Goal: Submit feedback/report problem: Submit feedback/report problem

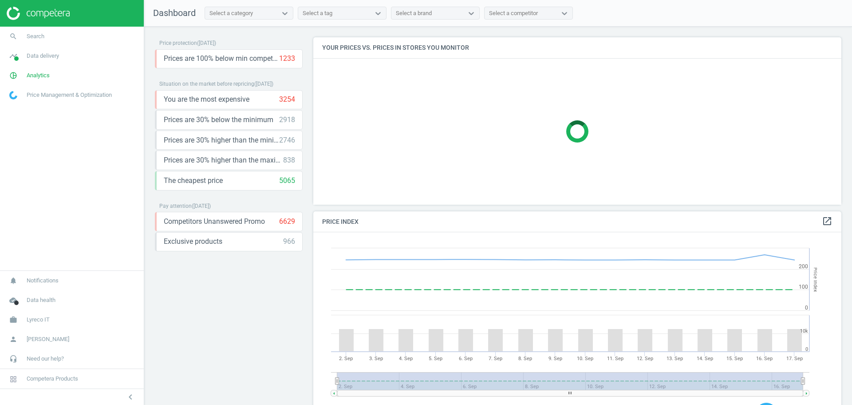
scroll to position [222, 537]
click at [42, 74] on span "Analytics" at bounding box center [38, 75] width 23 height 8
click at [25, 106] on span "Products" at bounding box center [20, 107] width 21 height 7
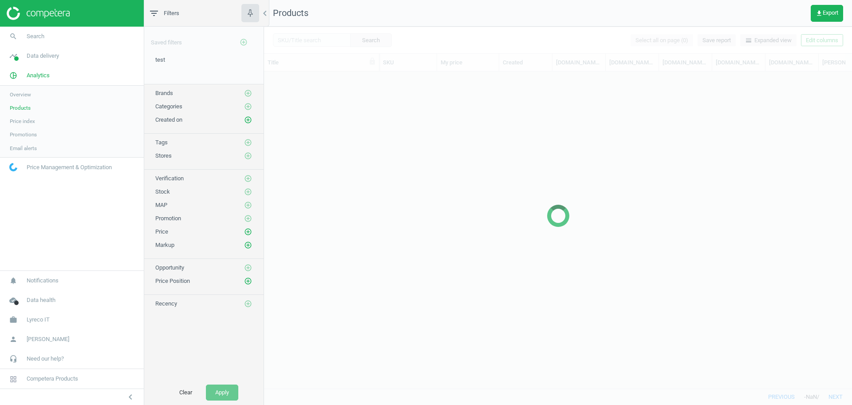
scroll to position [300, 580]
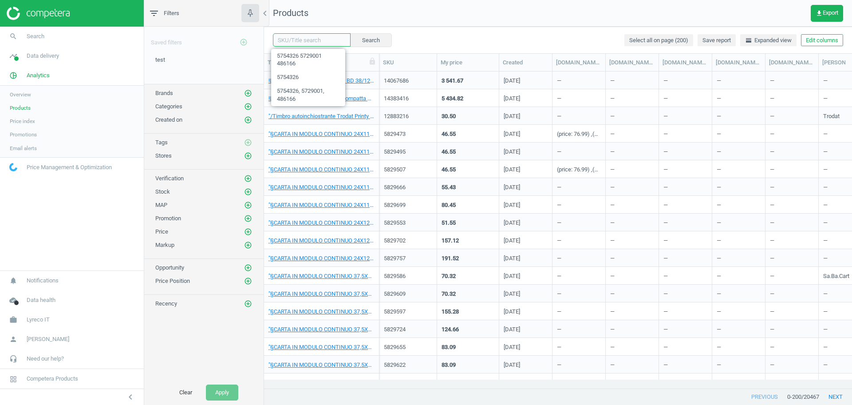
click at [302, 38] on input "text" at bounding box center [312, 39] width 78 height 13
paste input "5754326"
type input "5754326"
click at [358, 39] on button "Search" at bounding box center [371, 39] width 42 height 13
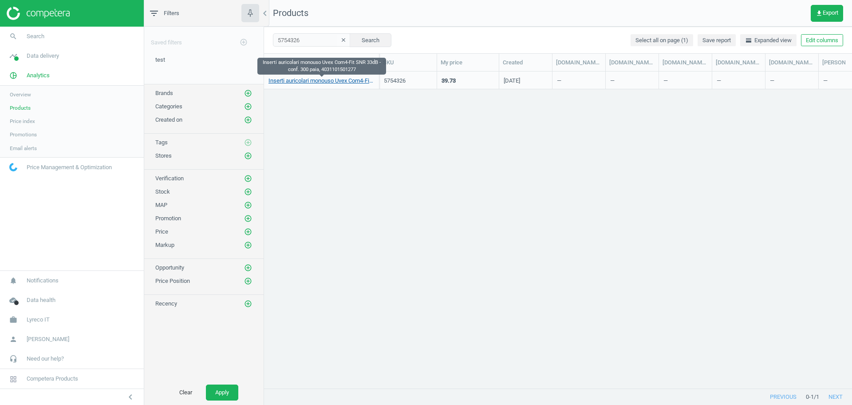
click at [313, 82] on link "Inserti auricolari monouso Uvex Com4-Fit SNR 33dB - conf. 300 paia, 40311015012…" at bounding box center [322, 81] width 106 height 8
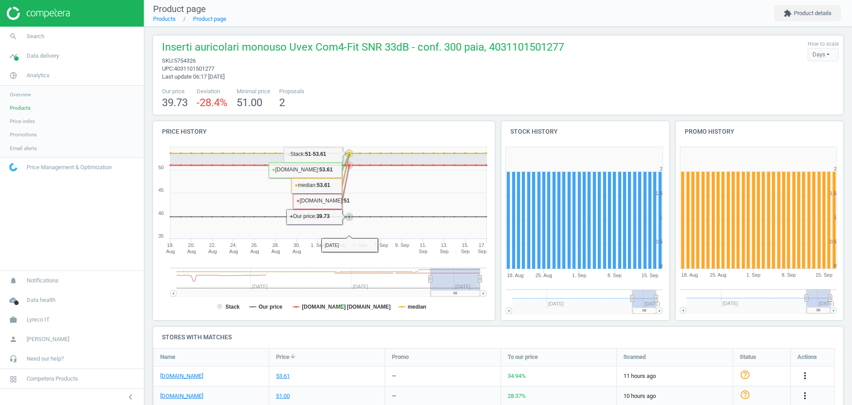
scroll to position [0, 0]
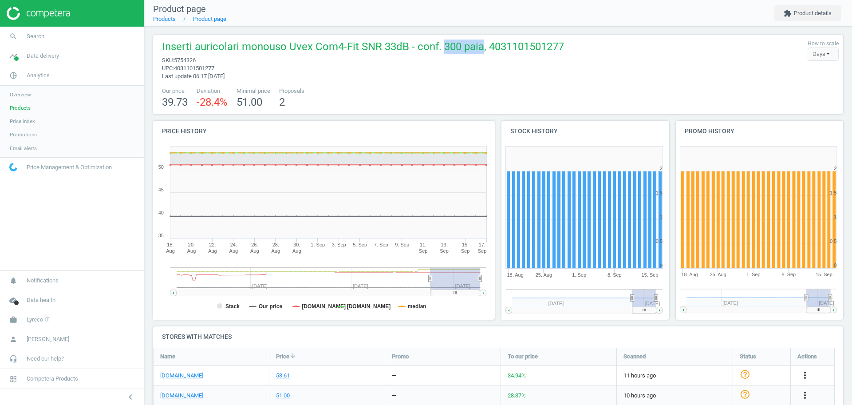
drag, startPoint x: 441, startPoint y: 47, endPoint x: 482, endPoint y: 48, distance: 40.4
click at [482, 48] on span "Inserti auricolari monouso Uvex Com4-Fit SNR 33dB - conf. 300 paia, 40311015012…" at bounding box center [363, 48] width 402 height 17
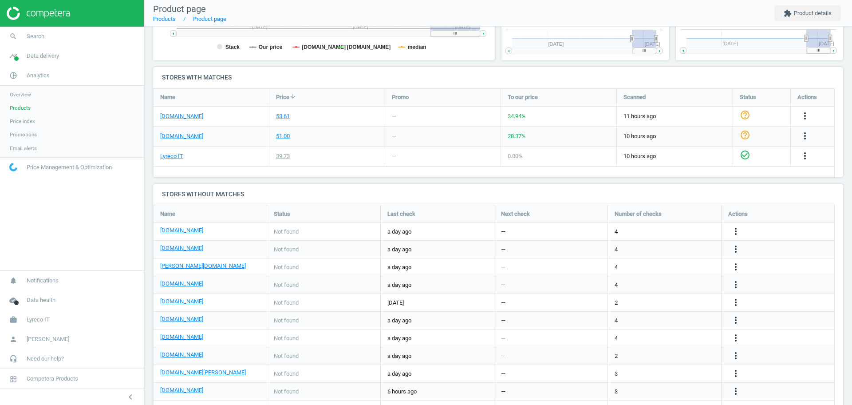
scroll to position [260, 0]
click at [189, 115] on link "it.rs-online.com" at bounding box center [181, 116] width 43 height 8
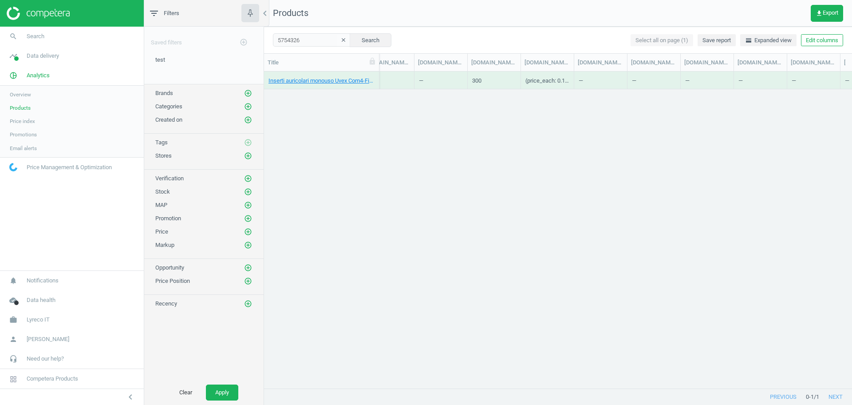
scroll to position [0, 937]
drag, startPoint x: 576, startPoint y: 63, endPoint x: 640, endPoint y: 57, distance: 64.1
click at [640, 57] on div at bounding box center [636, 62] width 9 height 17
click at [309, 84] on link "Inserti auricolari monouso Uvex Com4-Fit SNR 33dB - conf. 300 paia, 40311015012…" at bounding box center [322, 81] width 106 height 8
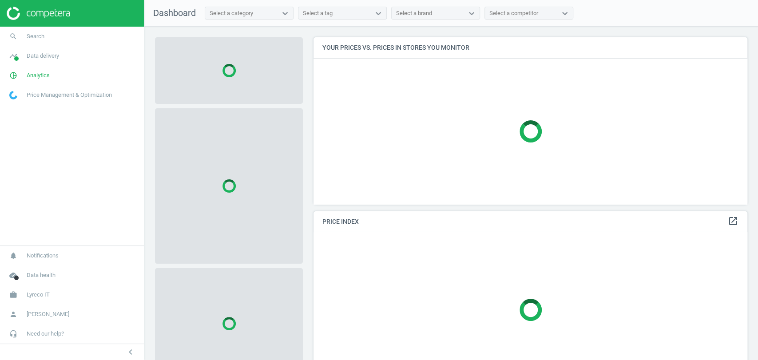
scroll to position [182, 441]
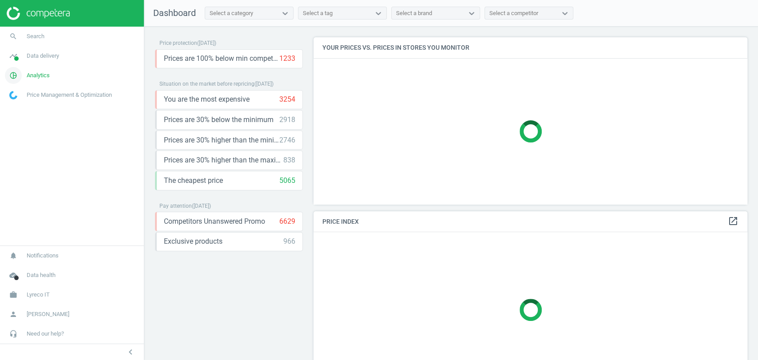
click at [32, 76] on span "Analytics" at bounding box center [38, 75] width 23 height 8
click at [21, 105] on span "Products" at bounding box center [20, 107] width 21 height 7
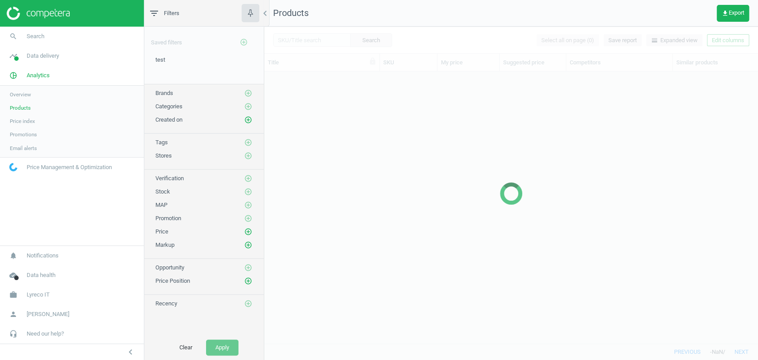
scroll to position [256, 486]
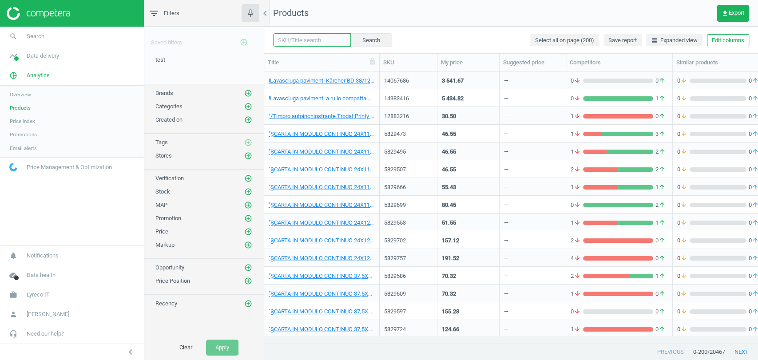
click at [316, 40] on input "text" at bounding box center [312, 39] width 78 height 13
paste input "5754326"
type input "5754326"
click at [362, 39] on button "Search" at bounding box center [371, 39] width 42 height 13
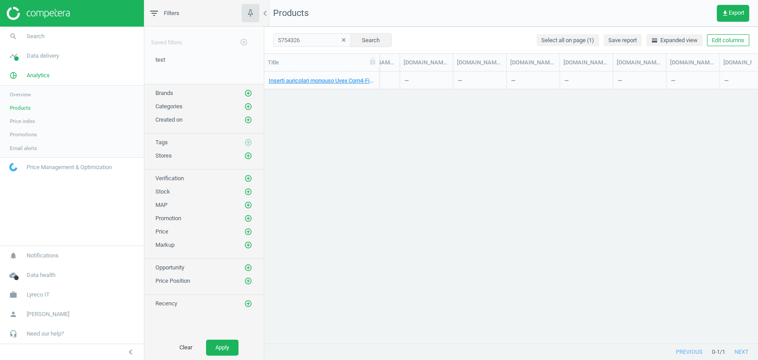
scroll to position [0, 2862]
click at [407, 180] on div "Inserti auricolari monouso Uvex Com4-Fit SNR 33dB - conf. 300 paia, 40311015012…" at bounding box center [511, 203] width 494 height 264
click at [462, 212] on div "Inserti auricolari monouso Uvex Com4-Fit SNR 33dB - conf. 300 paia, 40311015012…" at bounding box center [511, 203] width 494 height 264
drag, startPoint x: 678, startPoint y: 65, endPoint x: 743, endPoint y: 63, distance: 64.4
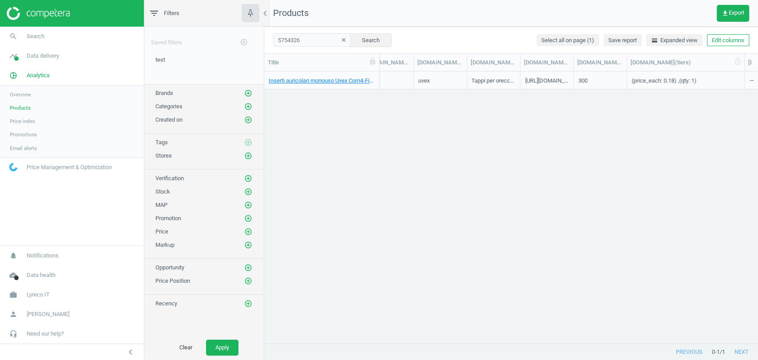
click at [743, 63] on div at bounding box center [744, 62] width 9 height 17
click at [301, 81] on link "Inserti auricolari monouso Uvex Com4-Fit SNR 33dB - conf. 300 paia, 40311015012…" at bounding box center [322, 81] width 106 height 8
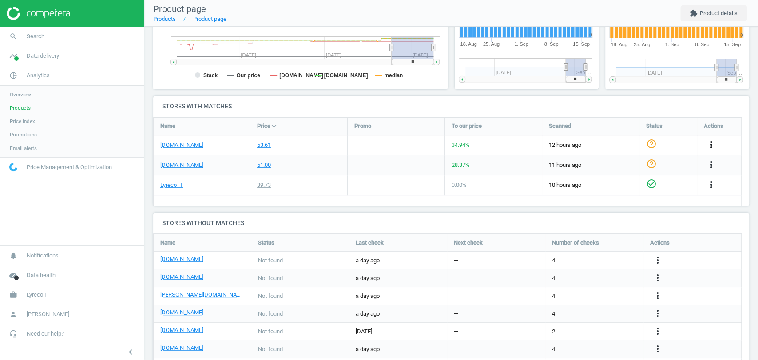
click at [706, 149] on icon "more_vert" at bounding box center [711, 144] width 11 height 11
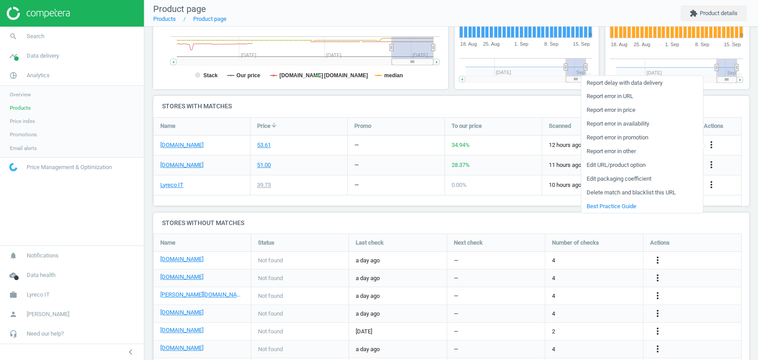
click at [620, 150] on link "Report error in other" at bounding box center [642, 151] width 122 height 14
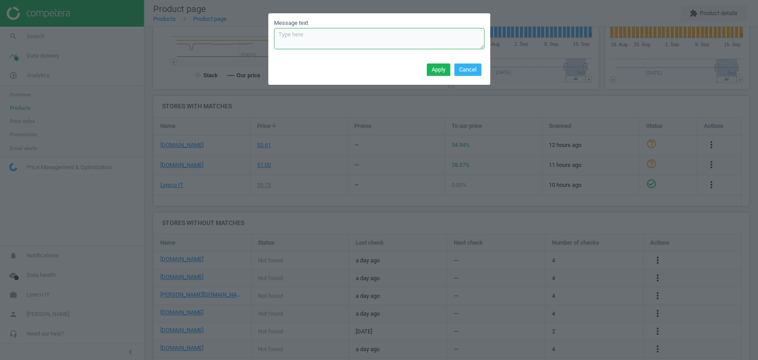
click at [321, 33] on textarea "Message text" at bounding box center [379, 38] width 210 height 21
click at [339, 36] on textarea "For tiers, to collect the price for the minimum package when it is available, a…" at bounding box center [379, 38] width 210 height 21
click at [301, 35] on textarea "For tiers, to collect the price for the minimum package when it is available, a…" at bounding box center [379, 38] width 210 height 21
click at [288, 42] on textarea "For tiers (when there are both prices per box AND per unit), to collect the pri…" at bounding box center [379, 38] width 210 height 21
click at [339, 40] on textarea "For tiers (when there are both prices per box AND per unit), to collect the pri…" at bounding box center [379, 38] width 210 height 21
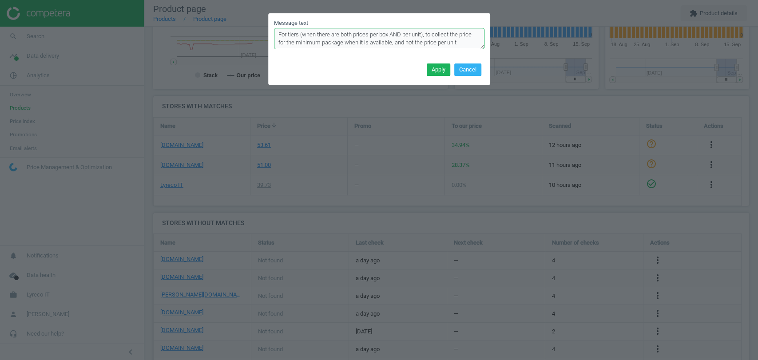
click at [332, 44] on textarea "For tiers (when there are both prices per box AND per unit), to collect the pri…" at bounding box center [379, 38] width 210 height 21
click at [467, 41] on textarea "For tiers (when there are both prices per box AND per unit), to collect the pri…" at bounding box center [379, 38] width 210 height 21
click at [393, 35] on textarea "For tiers (when there are both prices per box AND per unit), to collect the pri…" at bounding box center [379, 38] width 210 height 21
click at [425, 30] on textarea "For tiers (when there are both prices per box AND per unit), to collect the pri…" at bounding box center [379, 38] width 210 height 21
click at [465, 41] on textarea "For tiers (when there are both prices per box AND per unit), to collect the pri…" at bounding box center [379, 38] width 210 height 21
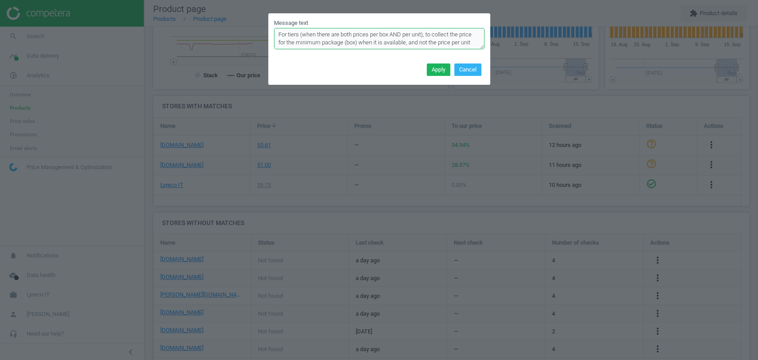
type textarea "For tiers (when there are both prices per box AND per unit), to collect the pri…"
click at [456, 44] on textarea "For tiers (when there are both prices per box AND per unit), to collect the pri…" at bounding box center [379, 38] width 210 height 21
click at [321, 35] on textarea "For tiers (when there are both prices per box AND per unit), to collect the pri…" at bounding box center [379, 38] width 210 height 21
click at [372, 32] on textarea "For tiers (when there are both prices per box AND per unit), to collect the pri…" at bounding box center [379, 38] width 210 height 21
click at [463, 43] on textarea "For tiers (when there are both prices per box AND per unit), to collect the pri…" at bounding box center [379, 38] width 210 height 21
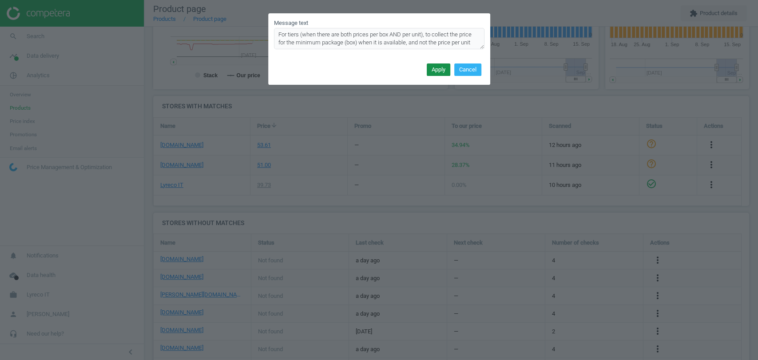
click at [441, 68] on button "Apply" at bounding box center [439, 69] width 24 height 12
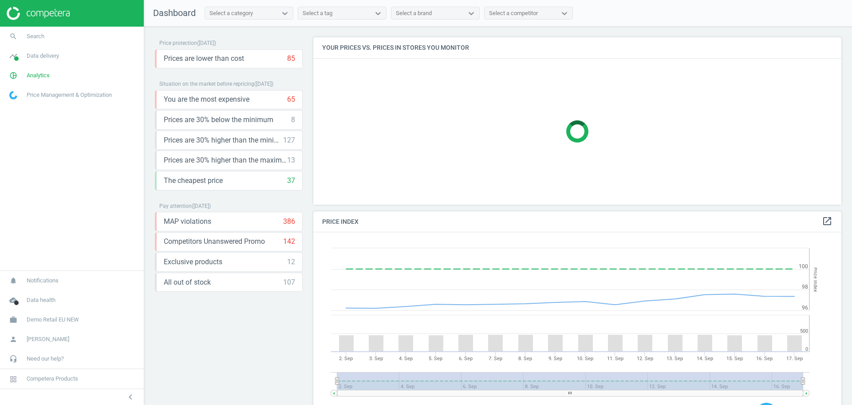
scroll to position [222, 537]
click at [288, 99] on icon "keyboard_arrow_down" at bounding box center [293, 99] width 11 height 11
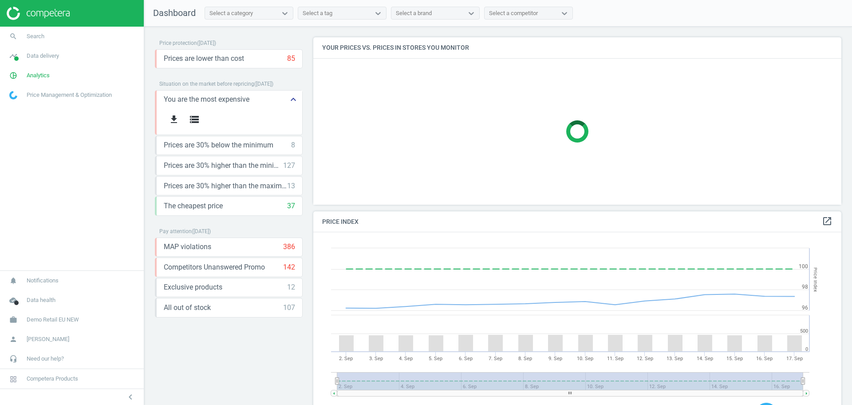
click at [288, 99] on icon "keyboard_arrow_up" at bounding box center [293, 99] width 11 height 11
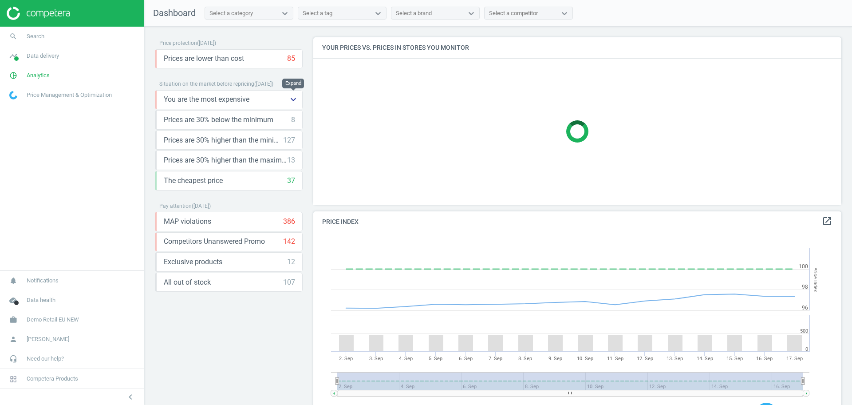
click at [288, 99] on icon "keyboard_arrow_down" at bounding box center [293, 99] width 11 height 11
